Goal: Task Accomplishment & Management: Use online tool/utility

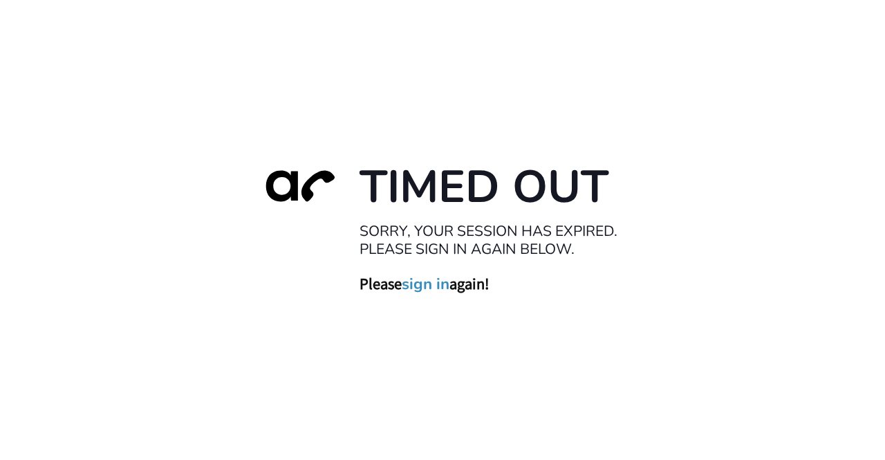
click at [682, 294] on div "Timed Out Sorry, your session has expired. Please sign in again below. Please s…" at bounding box center [442, 230] width 885 height 460
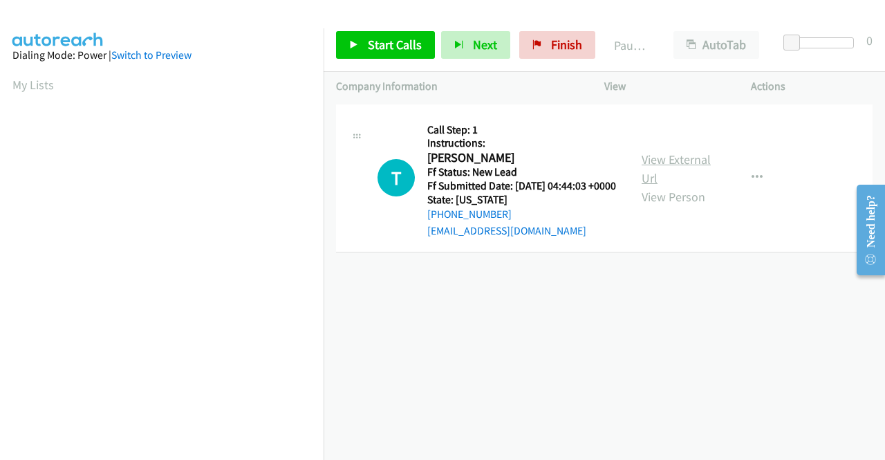
click at [696, 167] on link "View External Url" at bounding box center [676, 168] width 69 height 35
click at [532, 44] on icon at bounding box center [537, 46] width 10 height 10
click at [701, 165] on link "View External Url" at bounding box center [676, 168] width 69 height 35
click at [824, 322] on div "+1 415-964-1034 Call failed - Please reload the list and try again The Callbar …" at bounding box center [605, 280] width 562 height 359
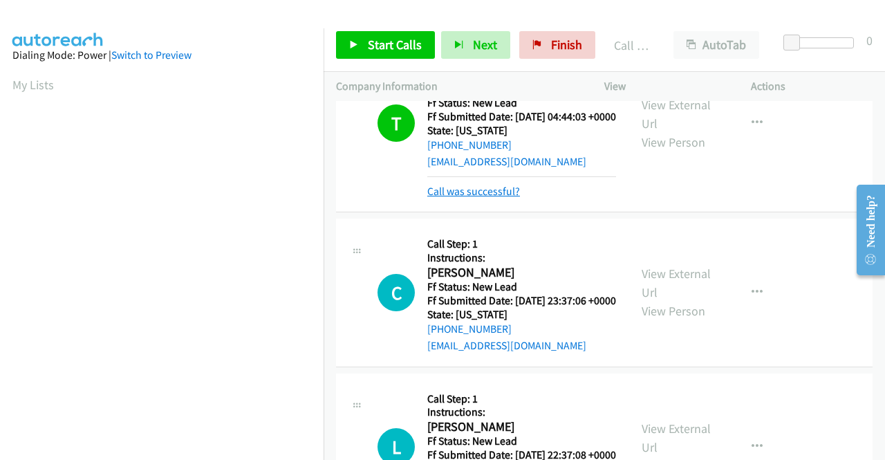
click at [488, 198] on link "Call was successful?" at bounding box center [473, 191] width 93 height 13
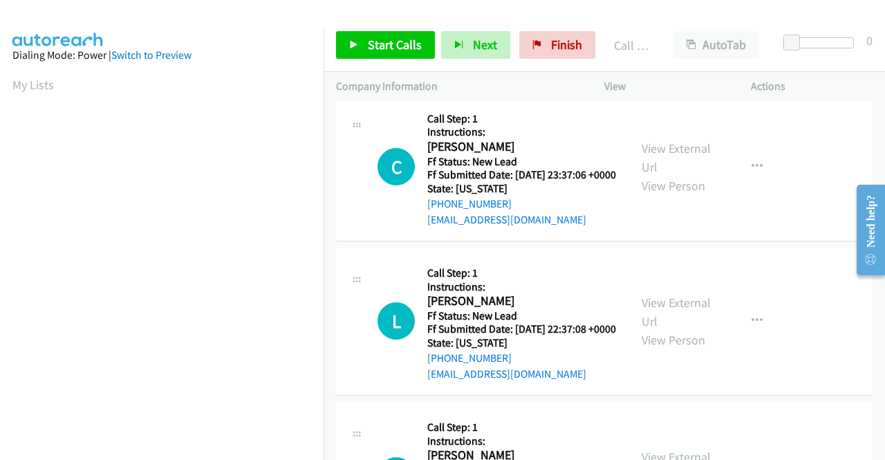
scroll to position [123, 0]
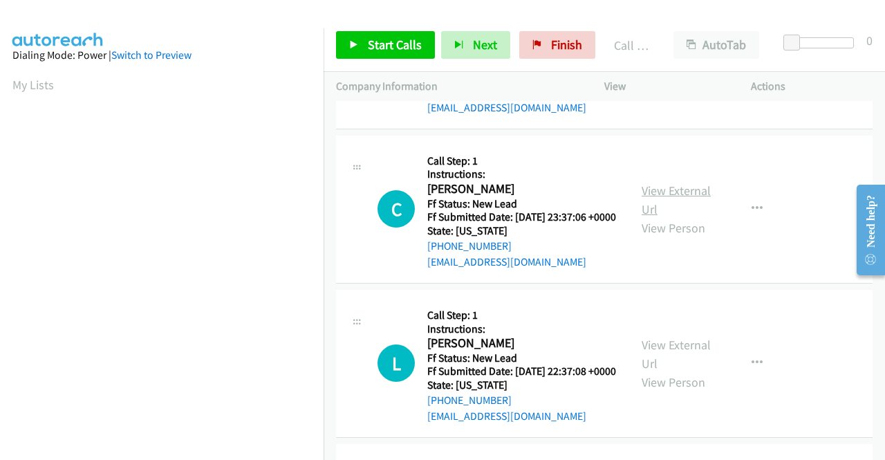
click at [683, 214] on link "View External Url" at bounding box center [676, 200] width 69 height 35
click at [682, 371] on link "View External Url" at bounding box center [676, 354] width 69 height 35
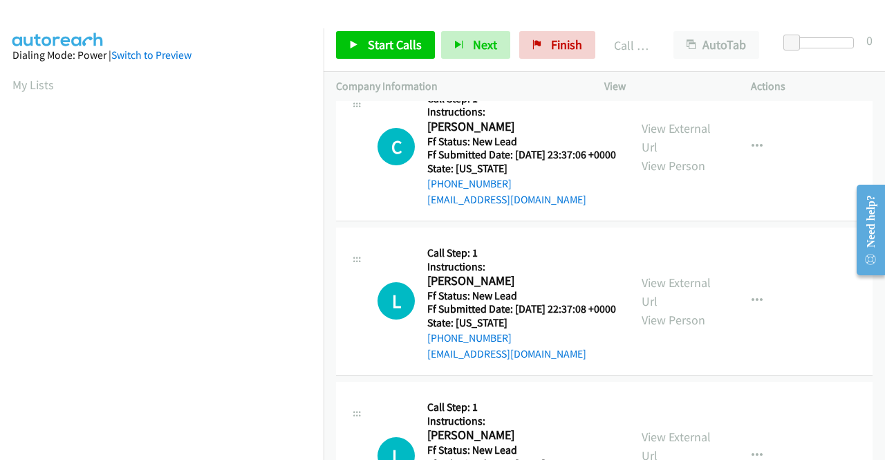
scroll to position [261, 0]
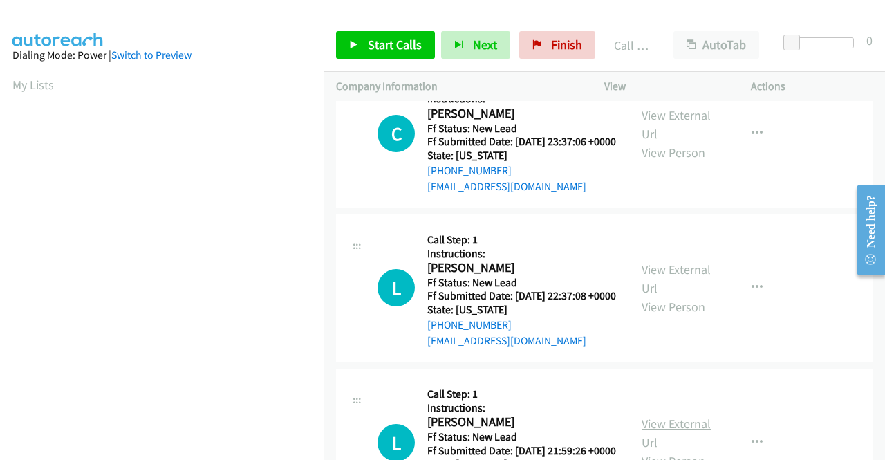
click at [677, 405] on td "L Callback Scheduled Call Step: 1 Instructions: Lensa Keno America/New_York Ff …" at bounding box center [605, 443] width 562 height 154
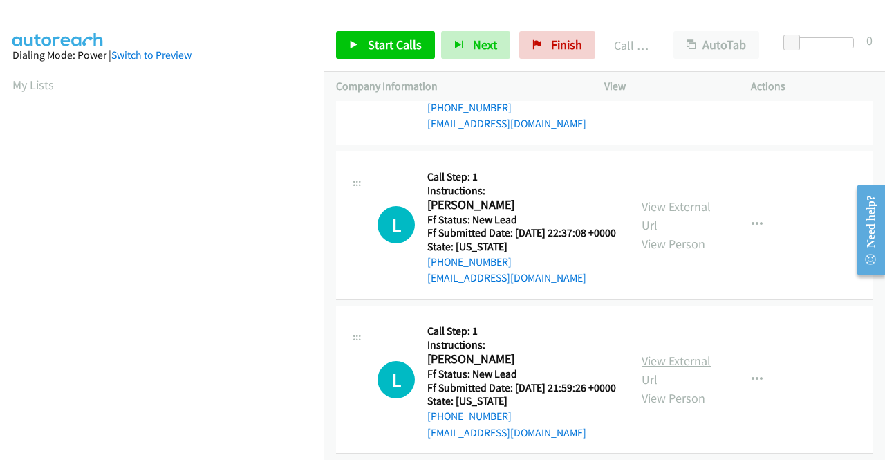
click at [678, 387] on link "View External Url" at bounding box center [676, 370] width 69 height 35
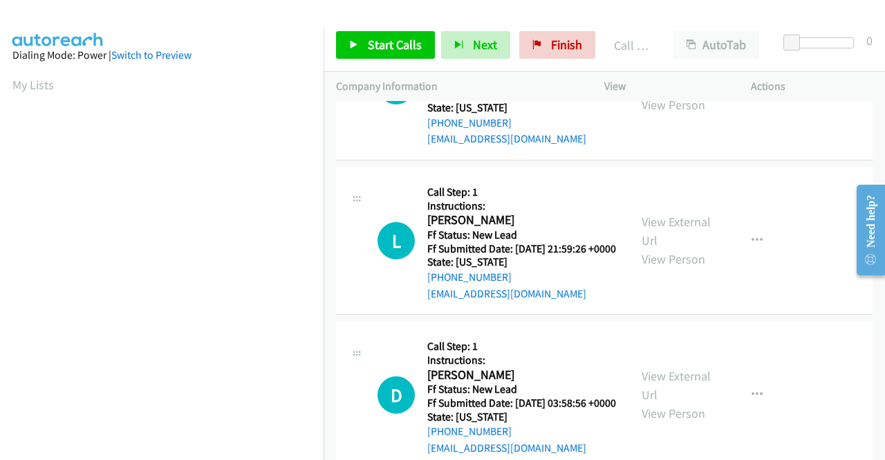
scroll to position [469, 0]
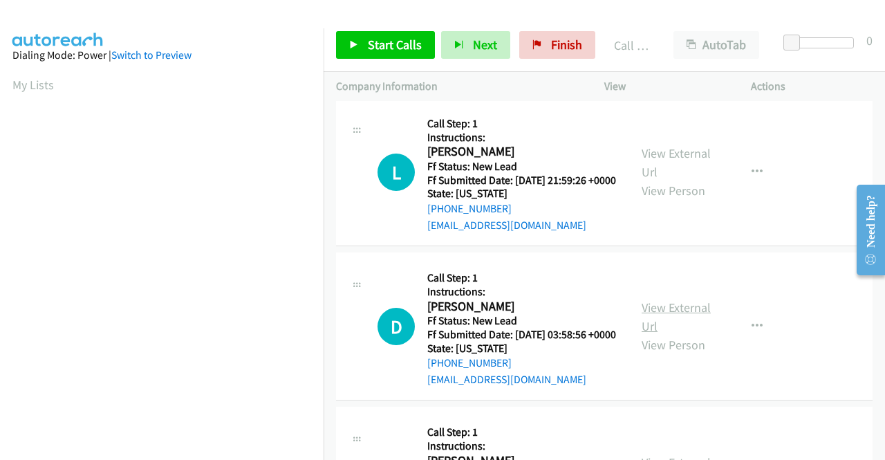
click at [687, 334] on link "View External Url" at bounding box center [676, 316] width 69 height 35
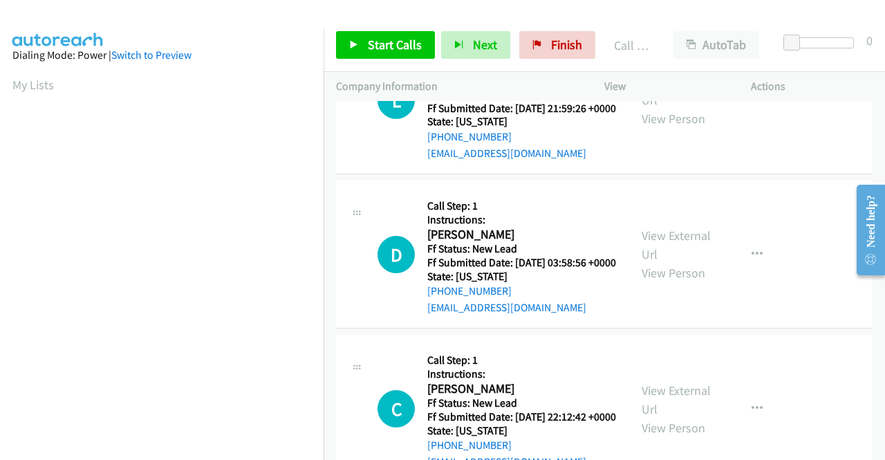
scroll to position [607, 0]
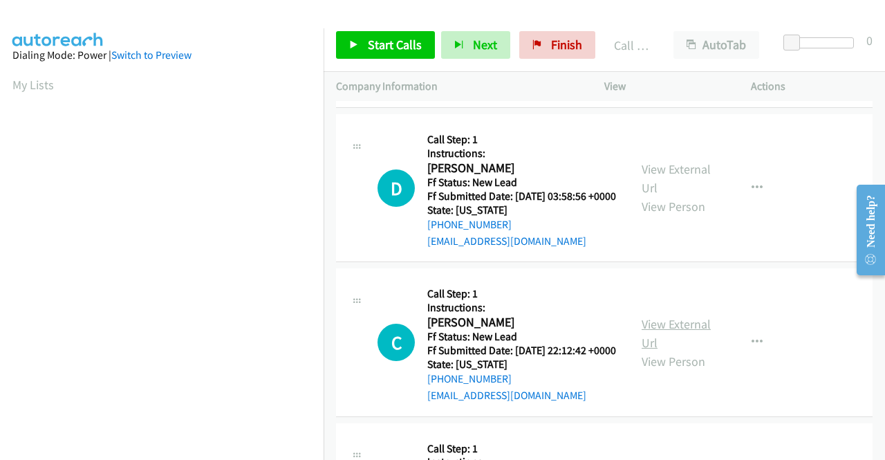
click at [682, 351] on link "View External Url" at bounding box center [676, 333] width 69 height 35
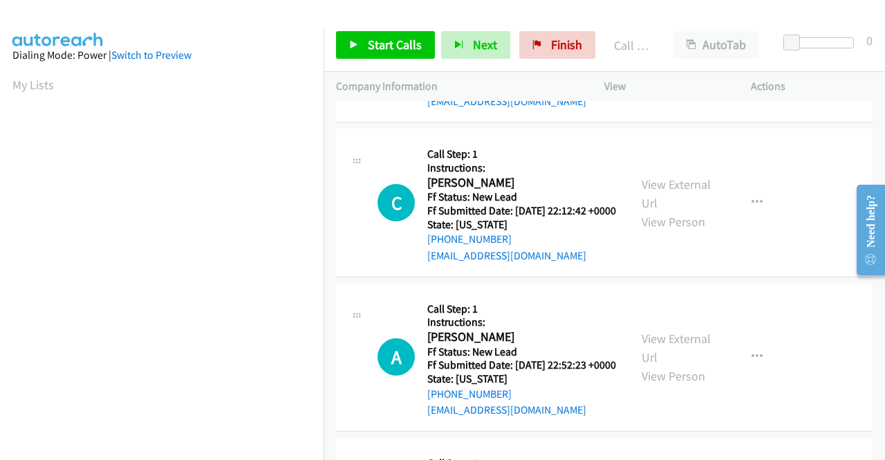
scroll to position [815, 0]
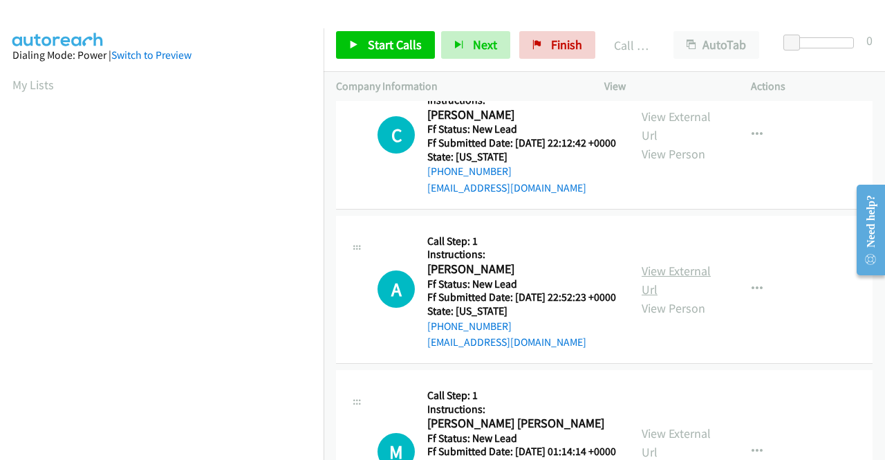
click at [680, 297] on link "View External Url" at bounding box center [676, 280] width 69 height 35
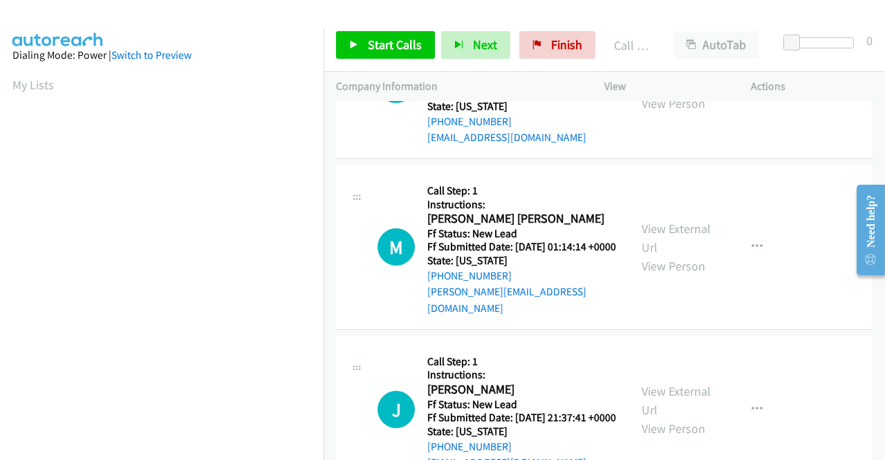
scroll to position [1022, 0]
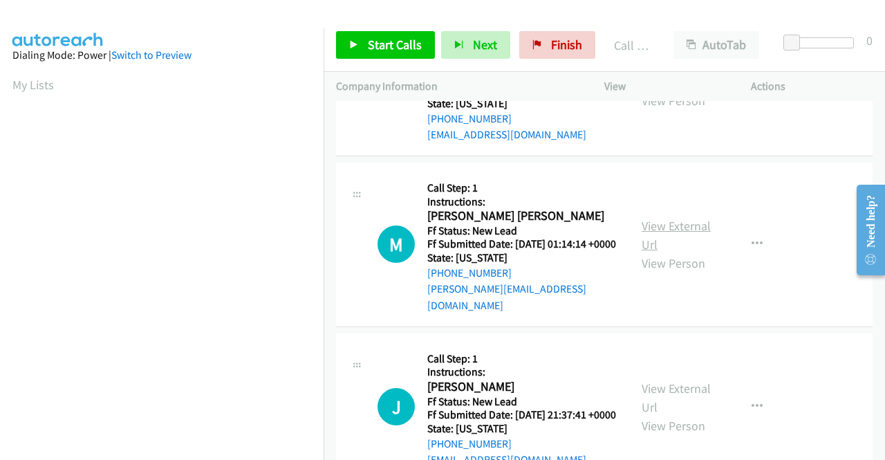
click at [675, 252] on link "View External Url" at bounding box center [676, 235] width 69 height 35
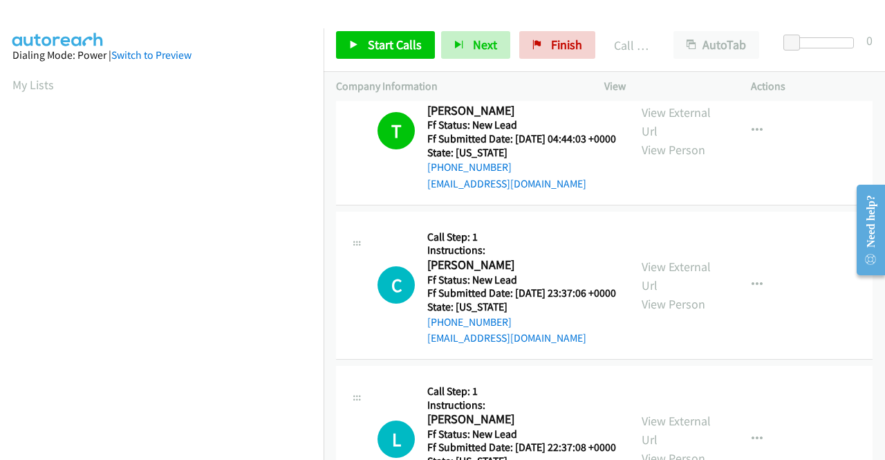
scroll to position [0, 0]
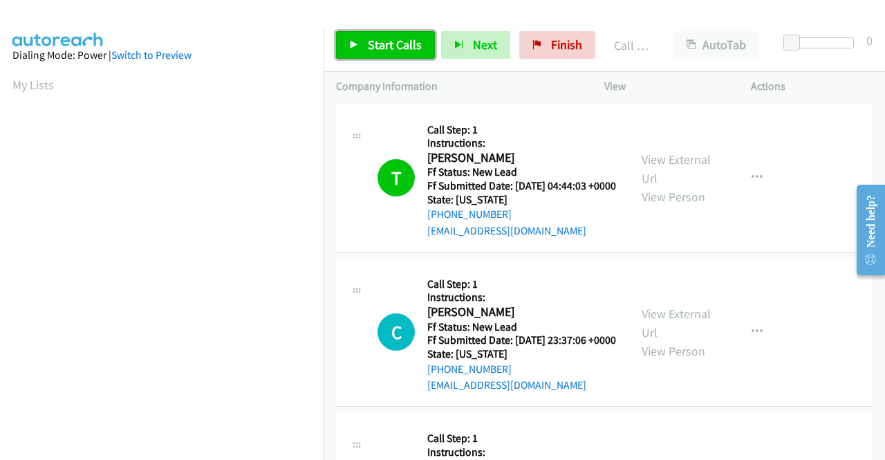
click at [363, 48] on link "Start Calls" at bounding box center [385, 45] width 99 height 28
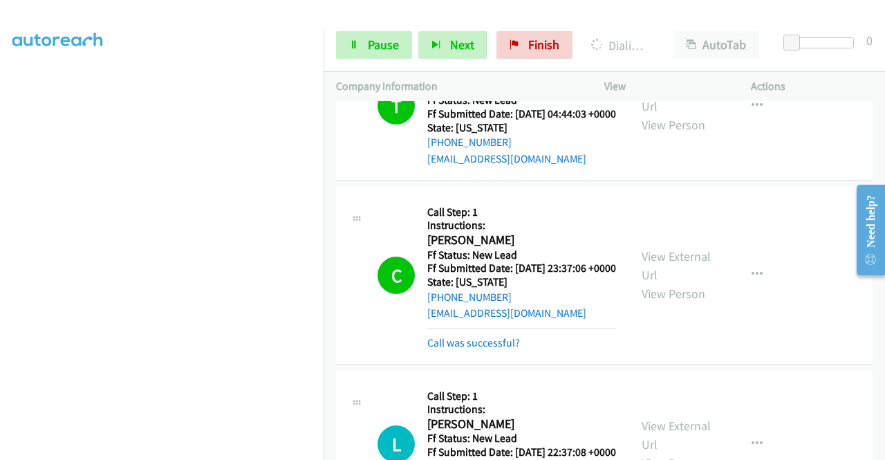
scroll to position [138, 0]
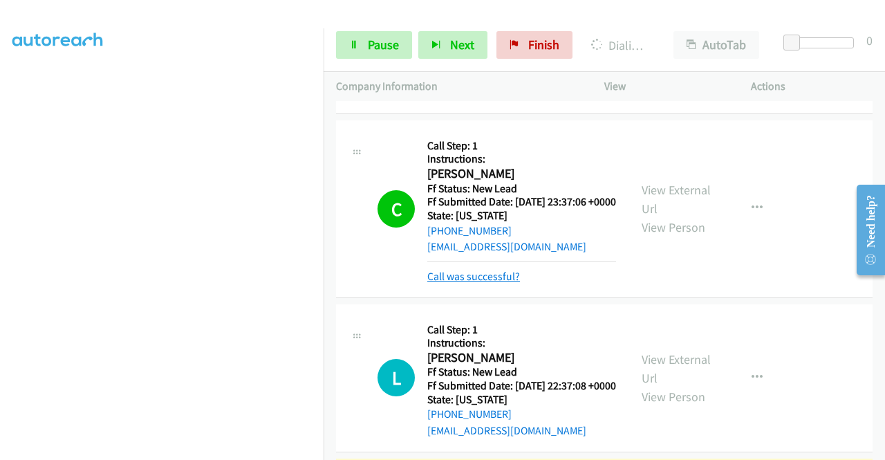
click at [467, 283] on link "Call was successful?" at bounding box center [473, 276] width 93 height 13
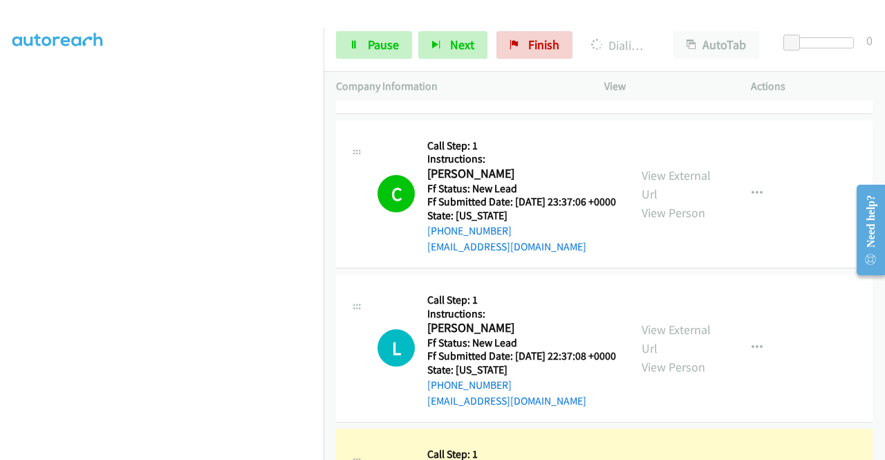
scroll to position [277, 0]
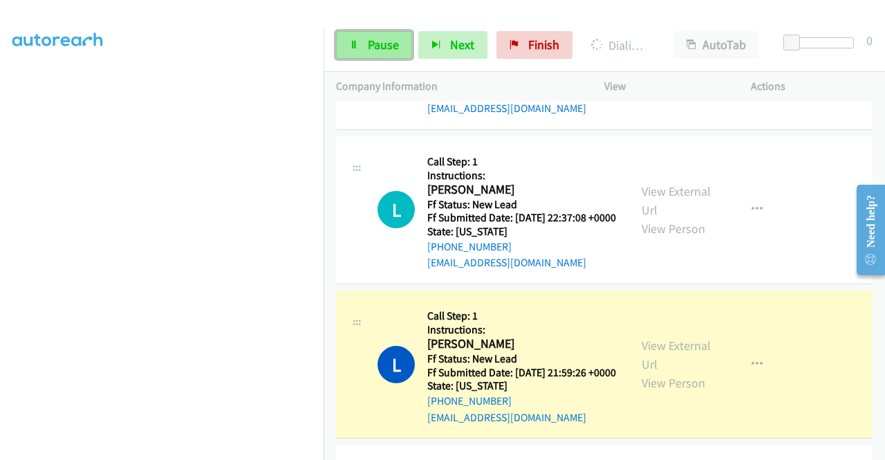
click at [382, 41] on span "Pause" at bounding box center [383, 45] width 31 height 16
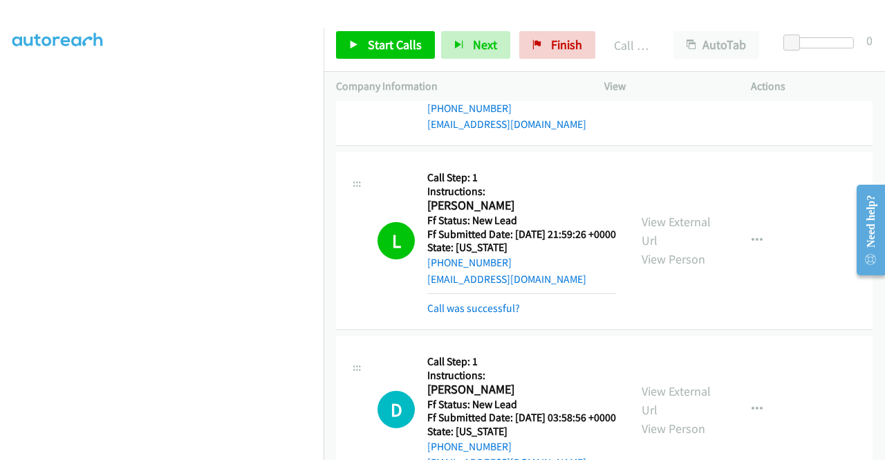
scroll to position [346, 0]
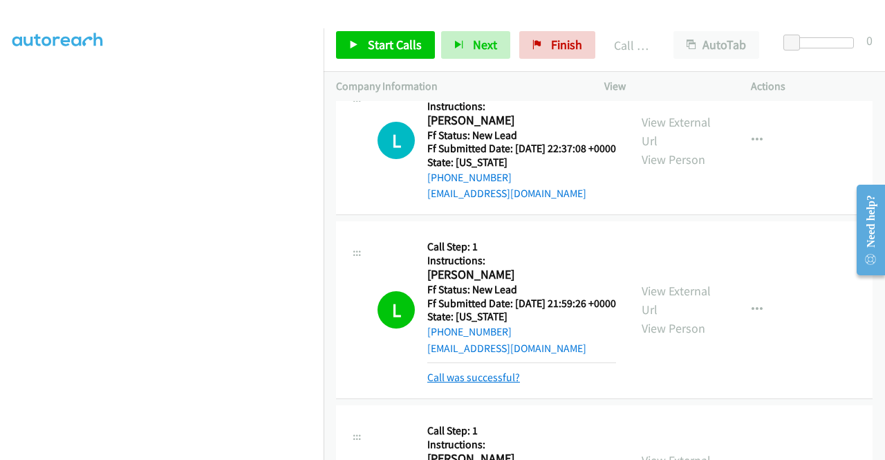
click at [454, 384] on link "Call was successful?" at bounding box center [473, 377] width 93 height 13
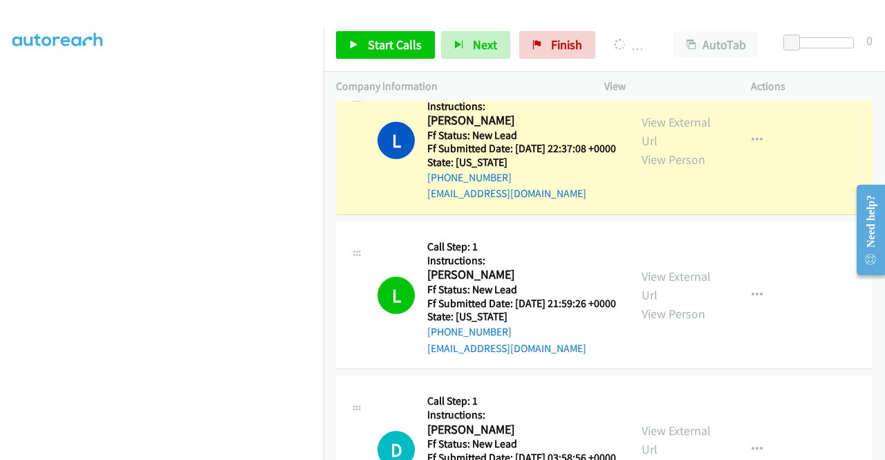
scroll to position [315, 0]
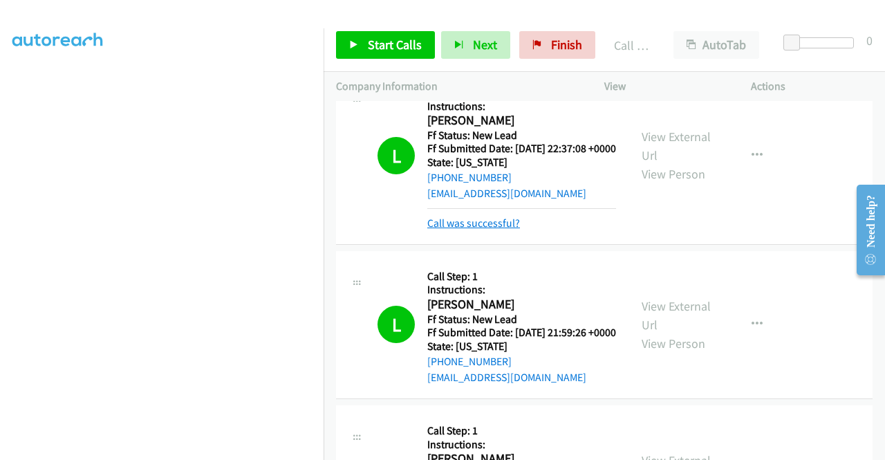
click at [502, 230] on link "Call was successful?" at bounding box center [473, 222] width 93 height 13
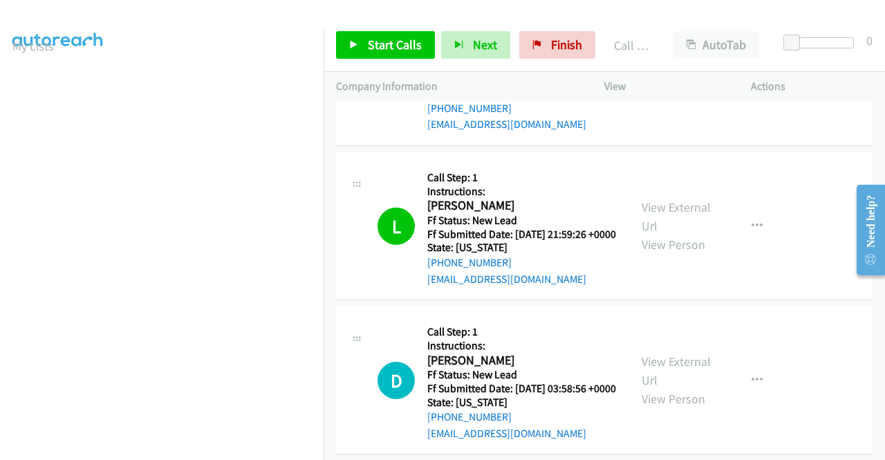
scroll to position [484, 0]
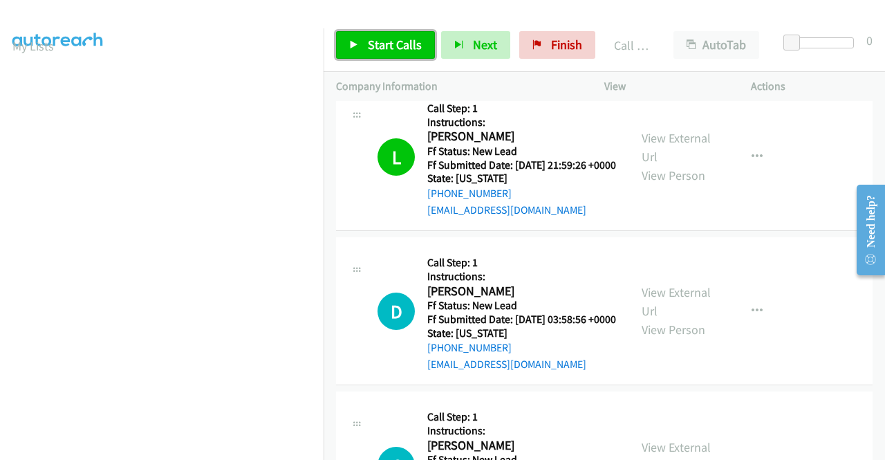
click at [423, 35] on link "Start Calls" at bounding box center [385, 45] width 99 height 28
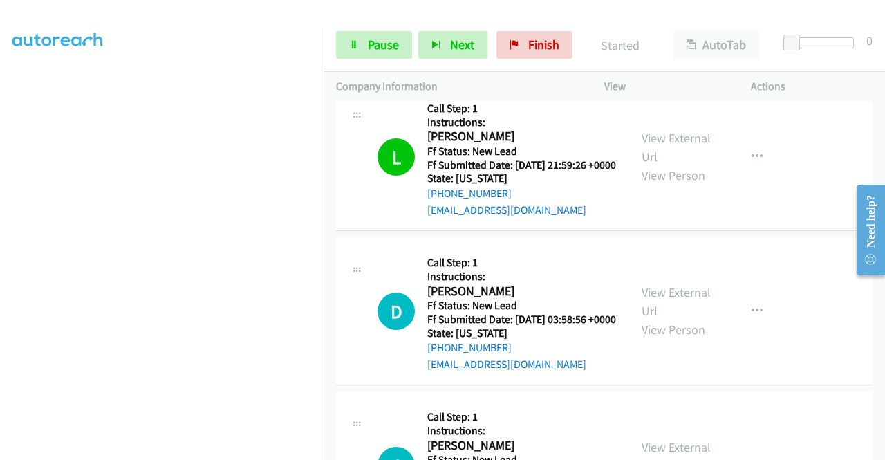
scroll to position [315, 0]
click at [256, 449] on section at bounding box center [161, 132] width 299 height 662
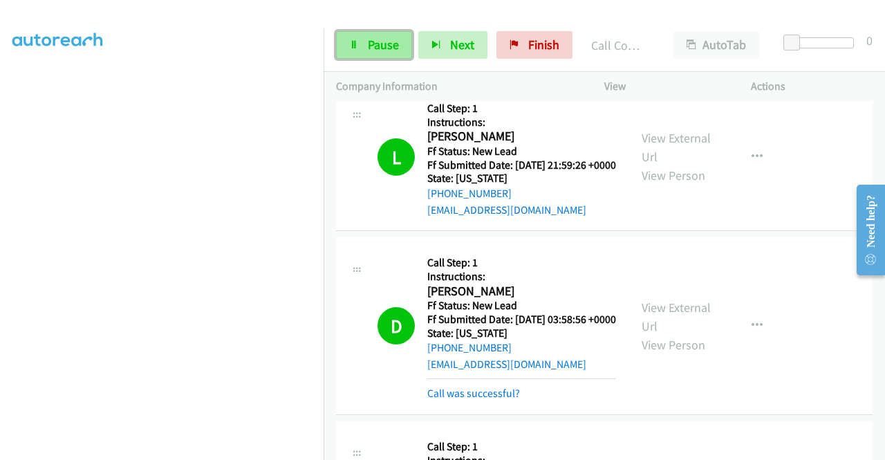
click at [370, 48] on span "Pause" at bounding box center [383, 45] width 31 height 16
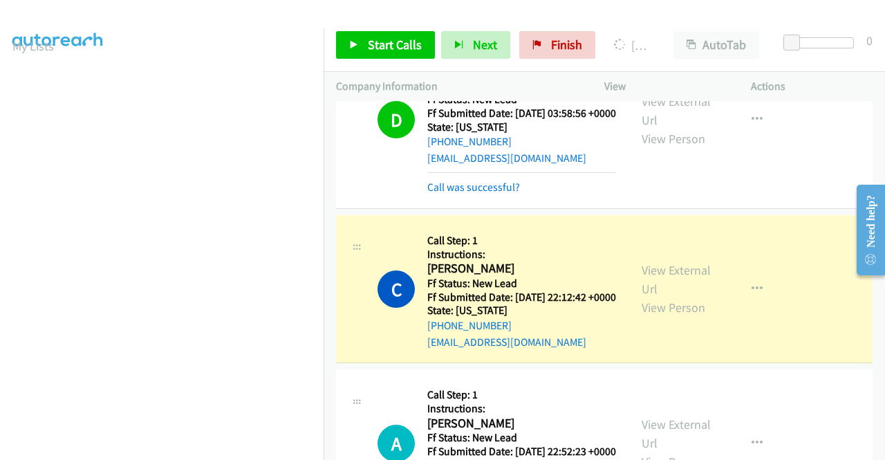
scroll to position [692, 0]
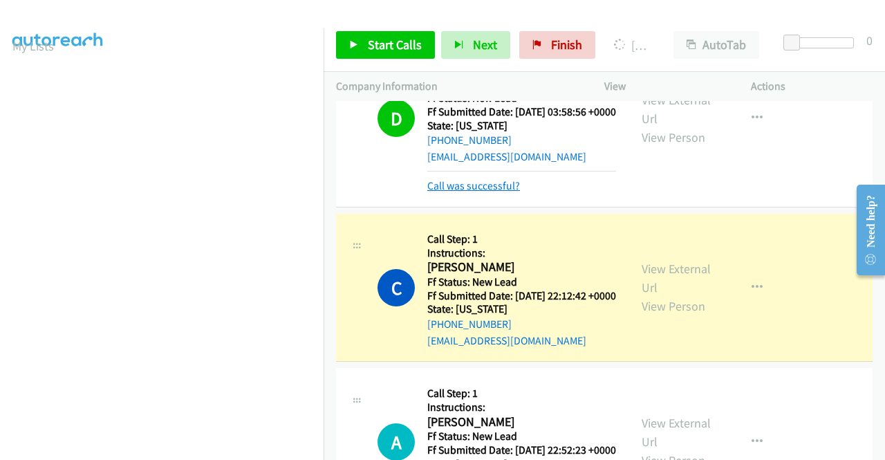
click at [505, 192] on link "Call was successful?" at bounding box center [473, 185] width 93 height 13
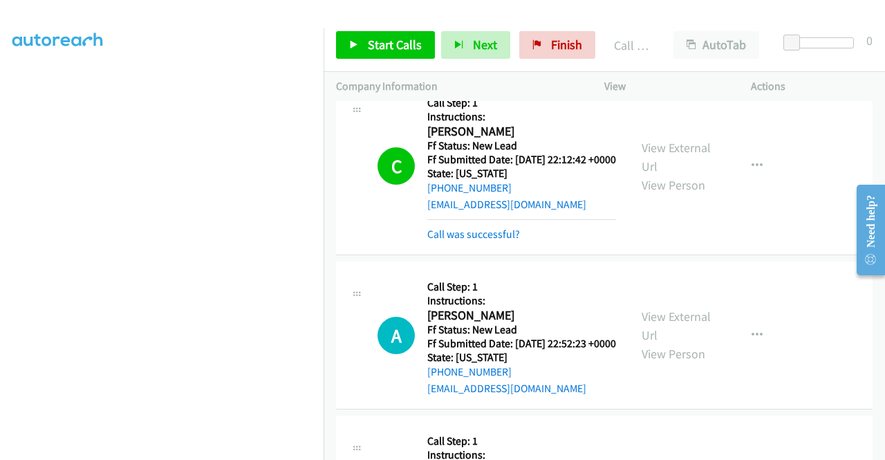
scroll to position [830, 0]
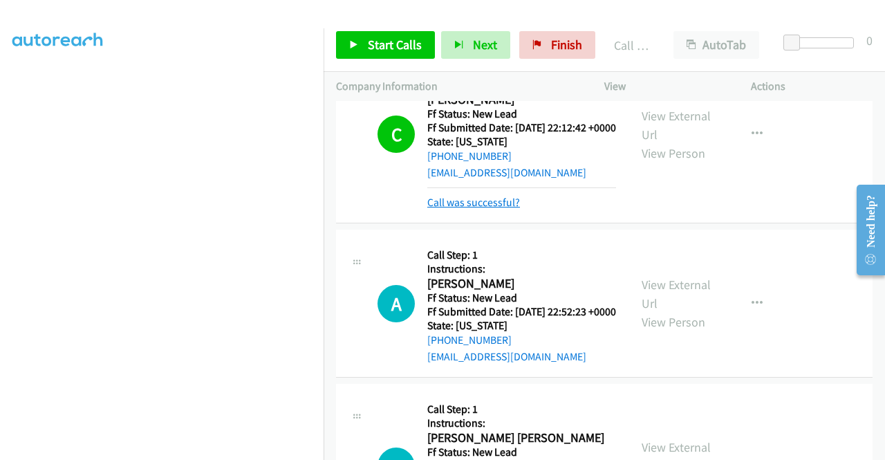
click at [501, 209] on link "Call was successful?" at bounding box center [473, 202] width 93 height 13
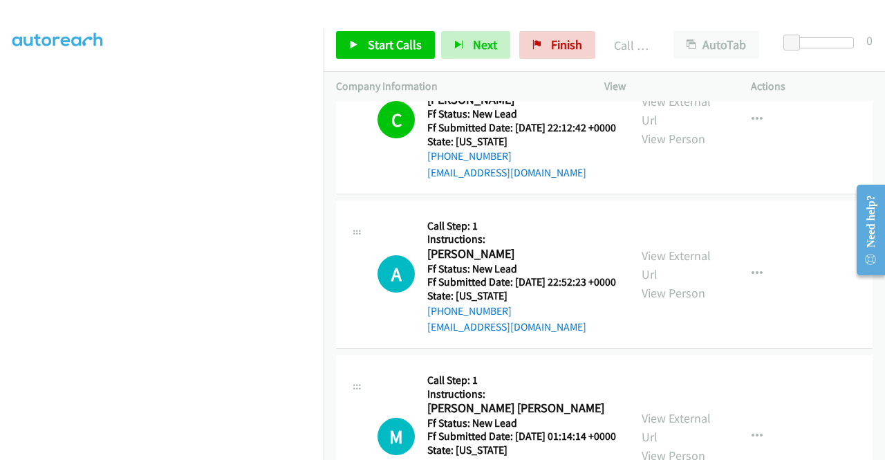
scroll to position [315, 0]
